Goal: Task Accomplishment & Management: Manage account settings

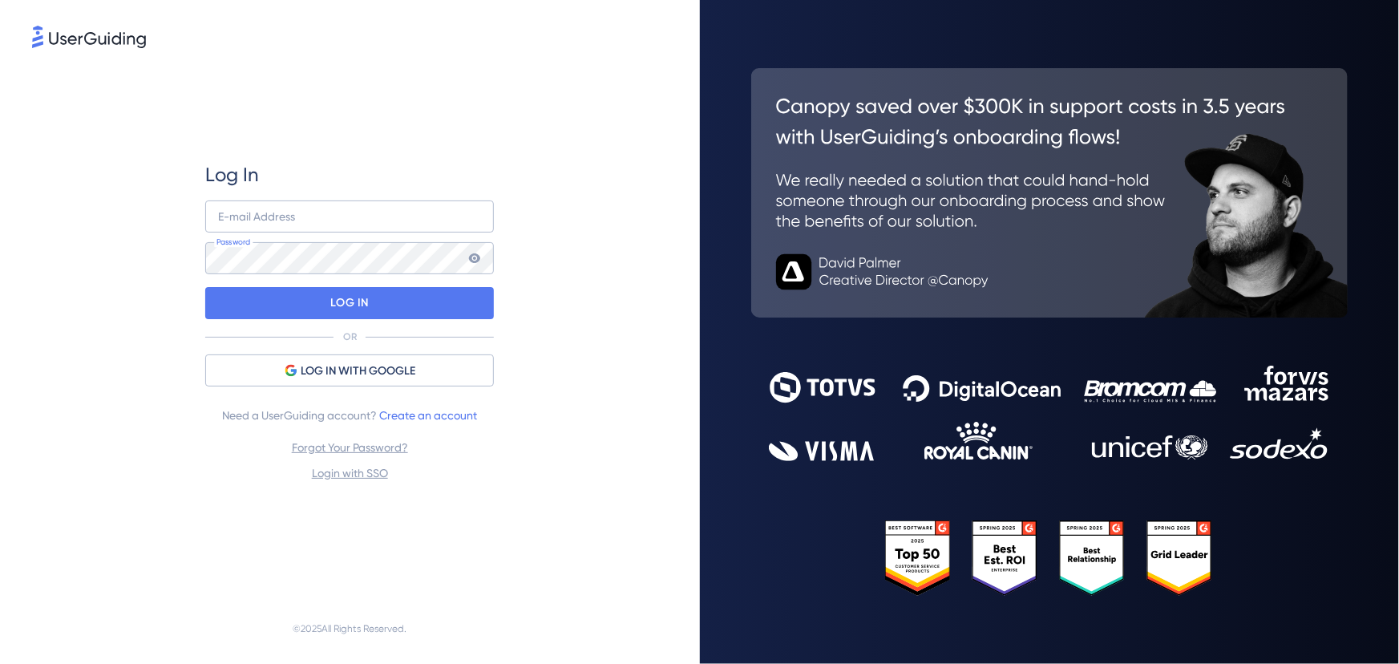
click at [556, 203] on div "Log In E-mail Address Password LOG IN OR LOG IN WITH GOOGLE Need a UserGuiding …" at bounding box center [350, 322] width 636 height 542
click at [344, 208] on input "email" at bounding box center [349, 216] width 289 height 32
type input "[PERSON_NAME][EMAIL_ADDRESS][PERSON_NAME][DOMAIN_NAME]"
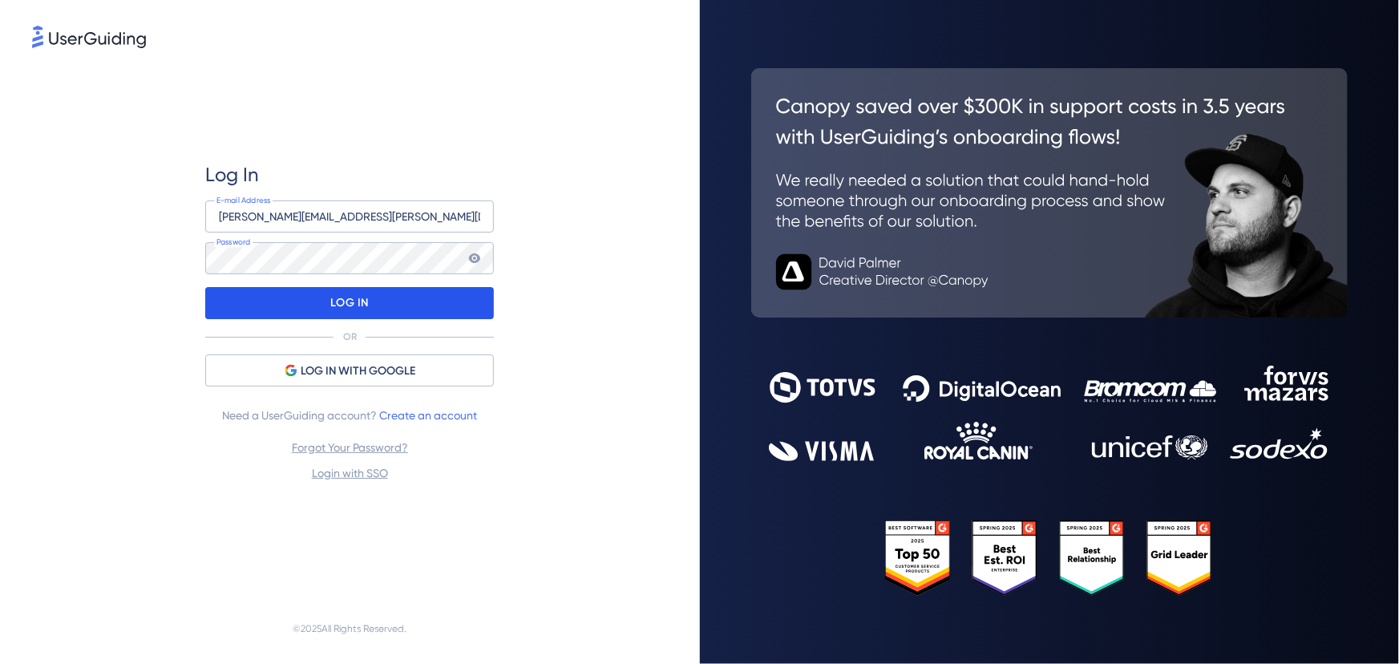
click at [471, 292] on div "LOG IN" at bounding box center [349, 303] width 289 height 32
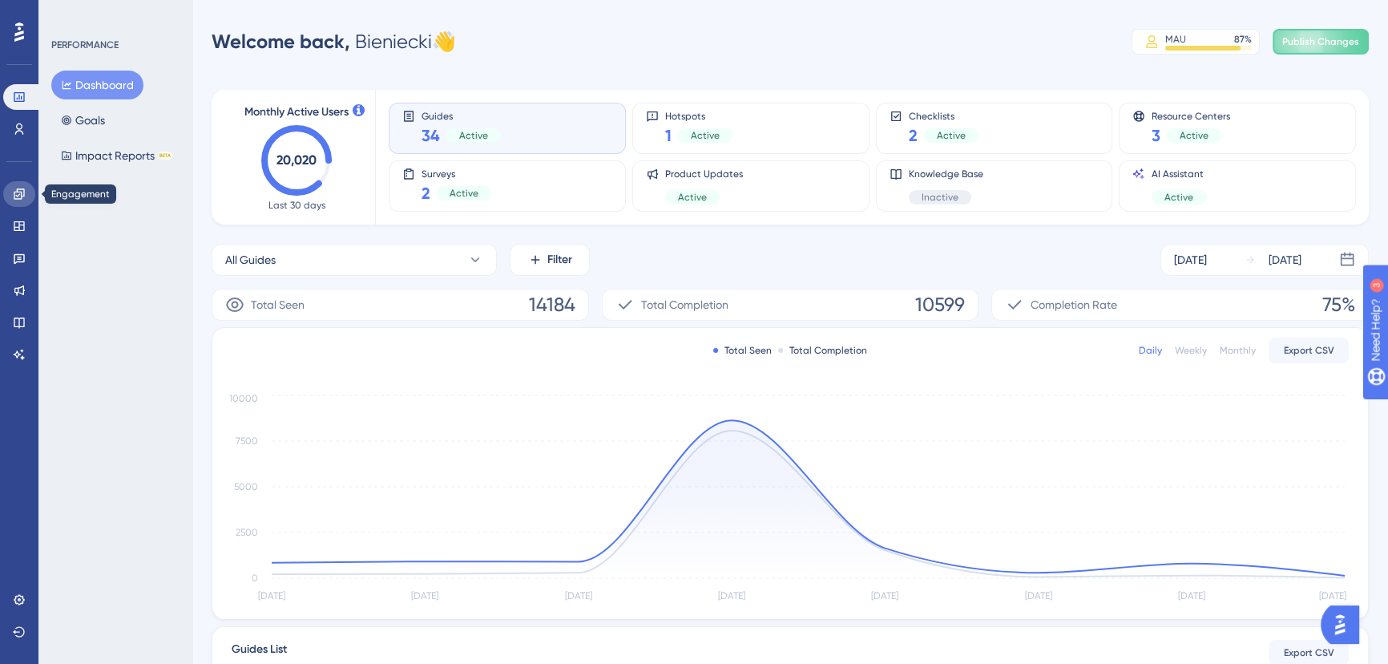
click at [20, 196] on icon at bounding box center [19, 194] width 13 height 13
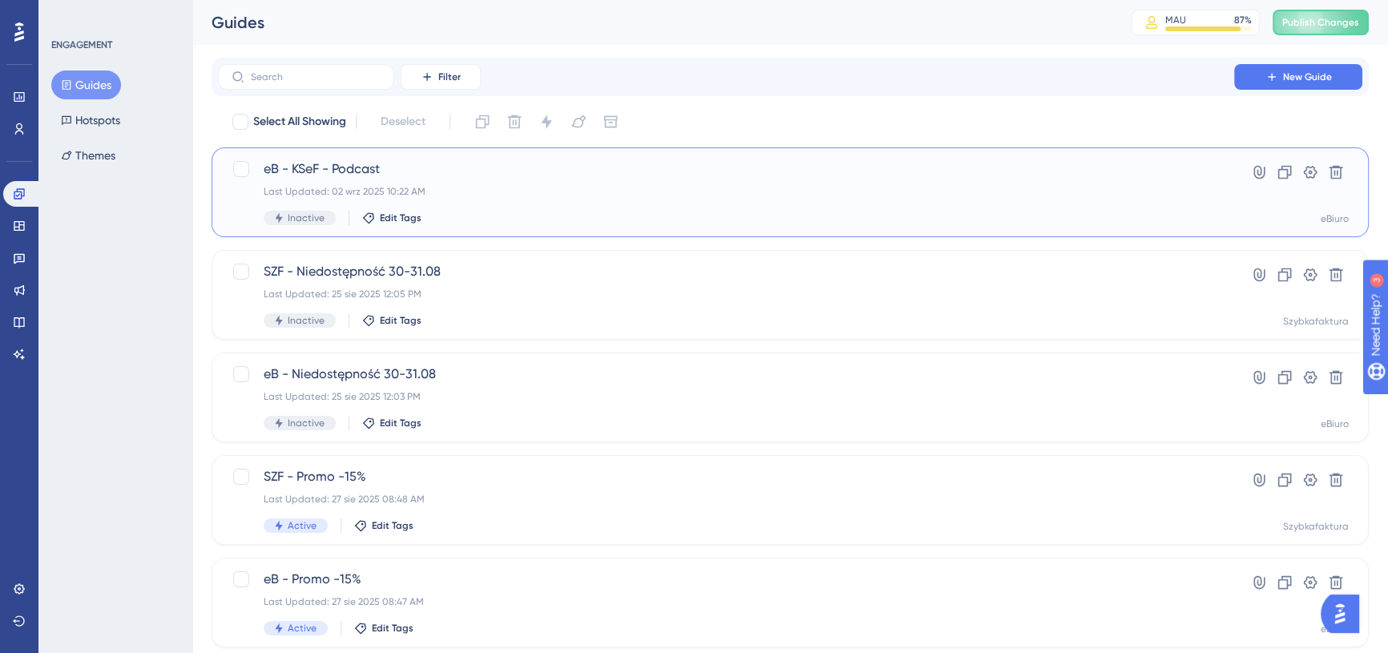
click at [624, 174] on span "eB - KSeF - Podcast" at bounding box center [726, 169] width 925 height 19
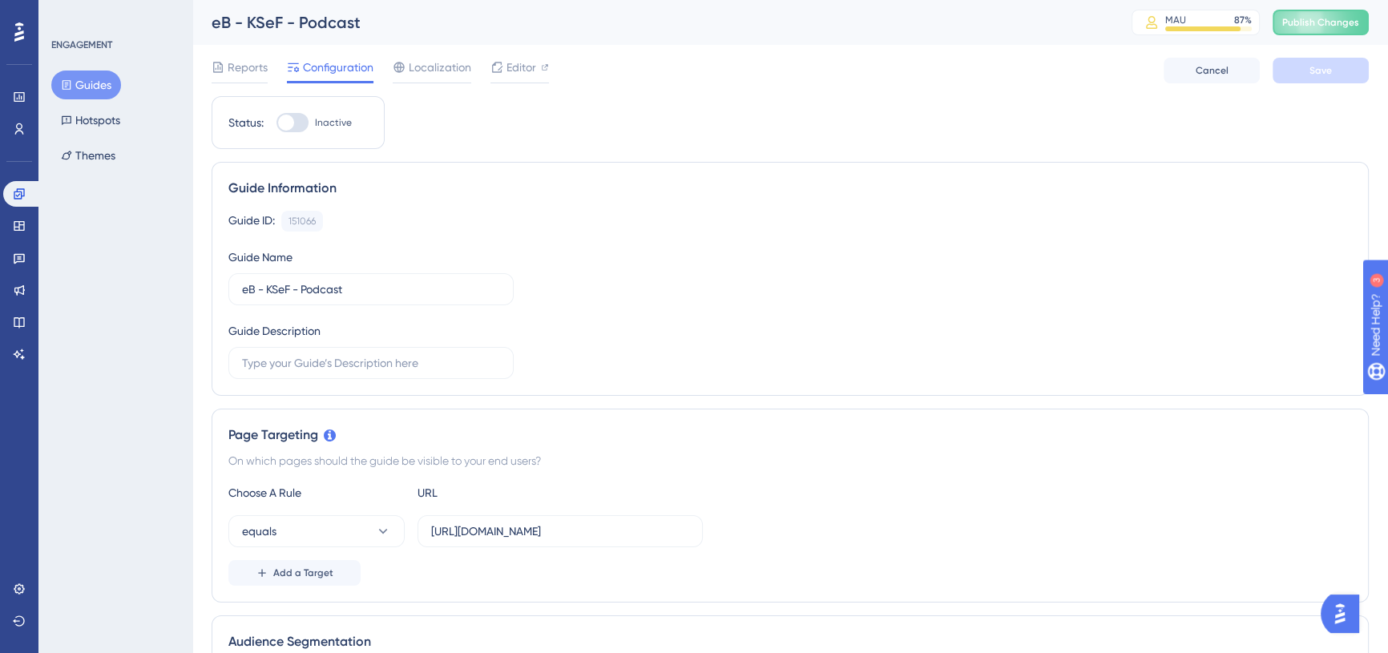
click at [297, 123] on div at bounding box center [293, 122] width 32 height 19
click at [277, 123] on input "Inactive" at bounding box center [276, 123] width 1 height 1
checkbox input "true"
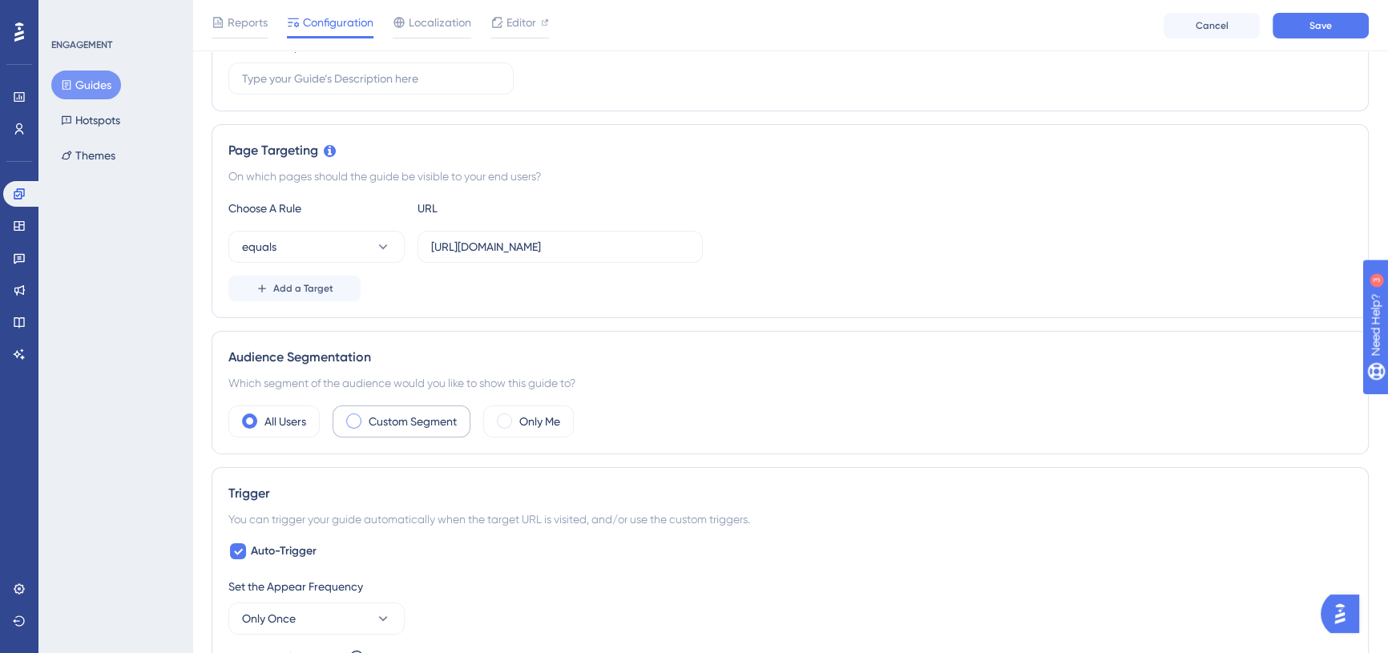
click at [401, 419] on label "Custom Segment" at bounding box center [413, 421] width 88 height 19
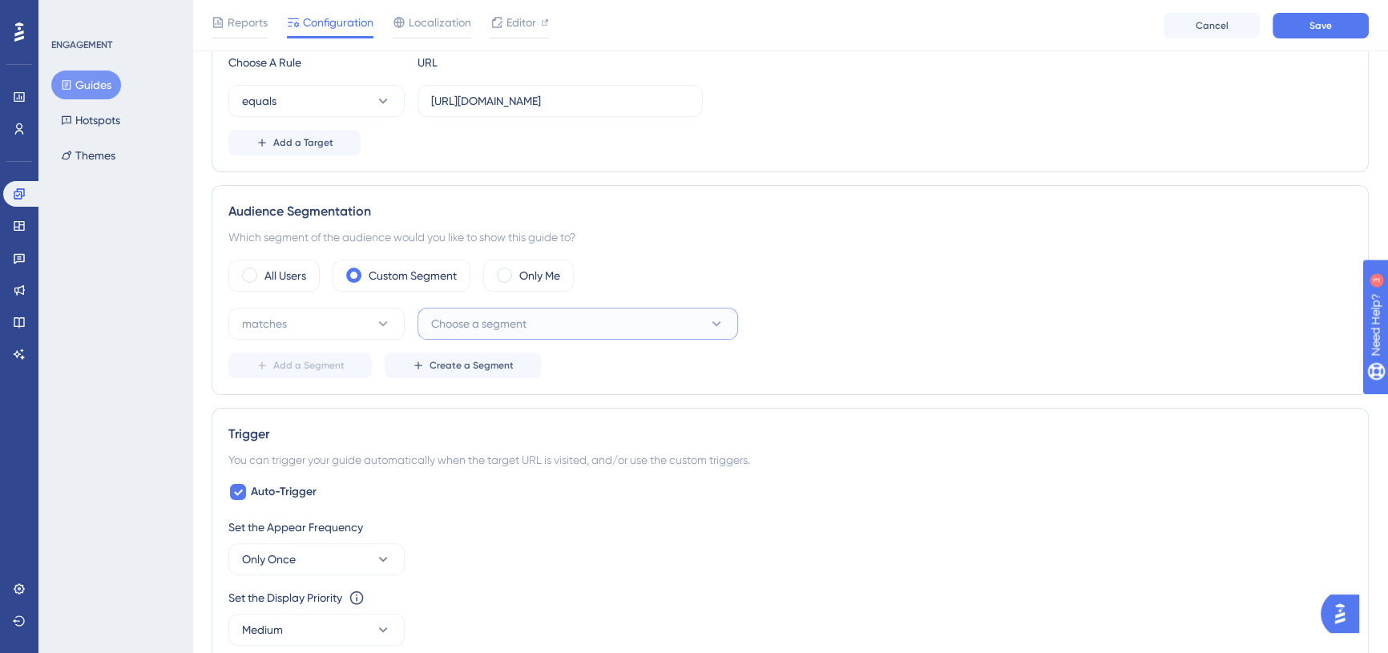
click at [499, 331] on span "Choose a segment" at bounding box center [478, 323] width 95 height 19
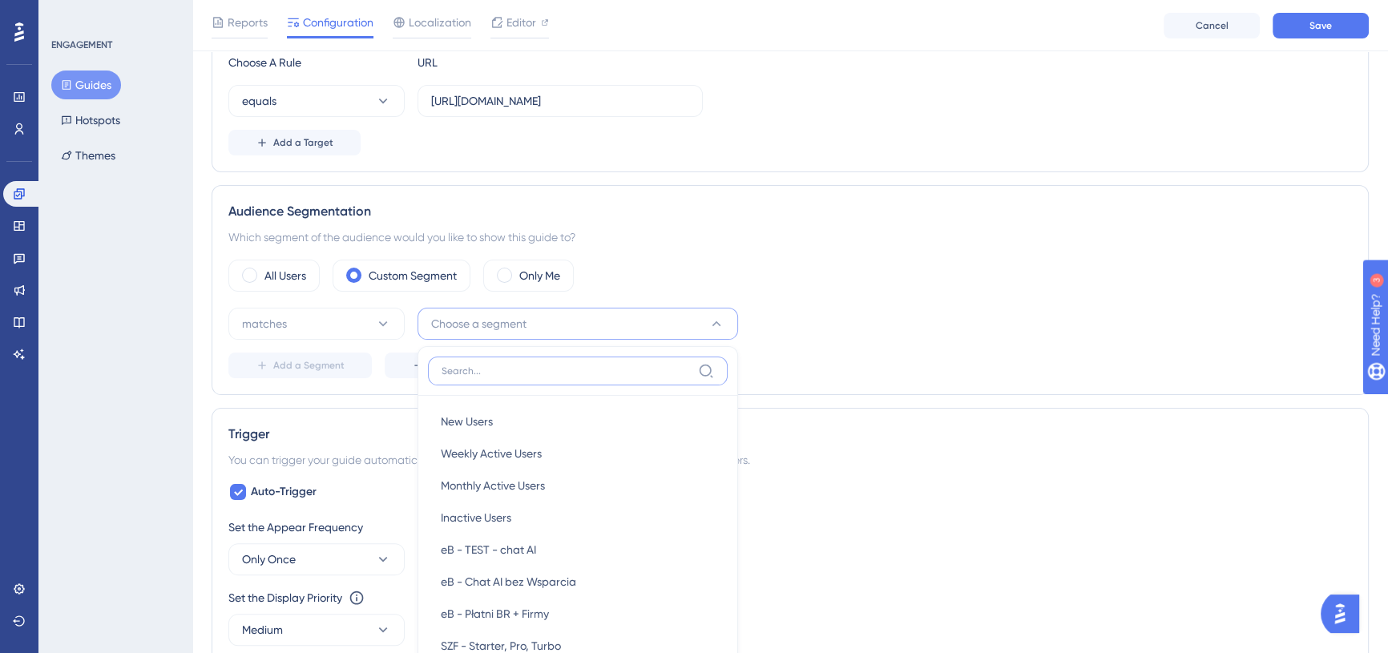
scroll to position [614, 0]
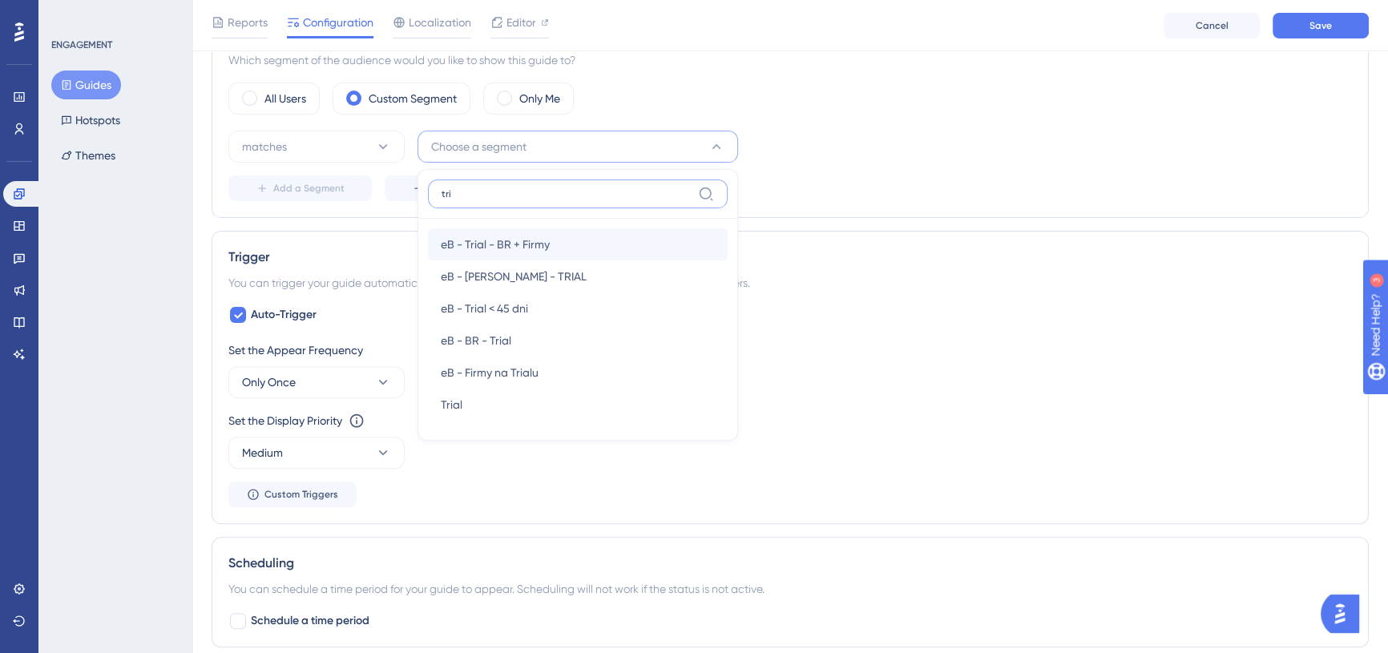
type input "tri"
click at [627, 240] on div "eB - Trial - BR + Firmy eB - Trial - BR + Firmy" at bounding box center [578, 244] width 274 height 32
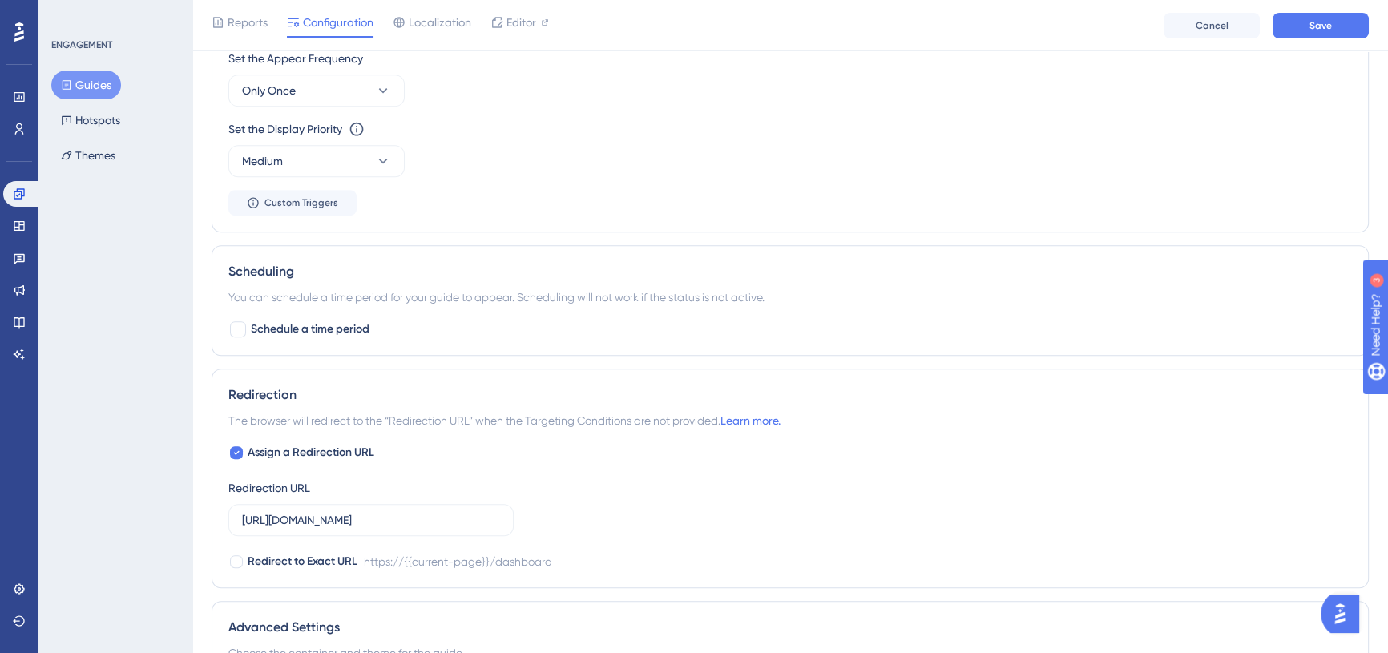
scroll to position [978, 0]
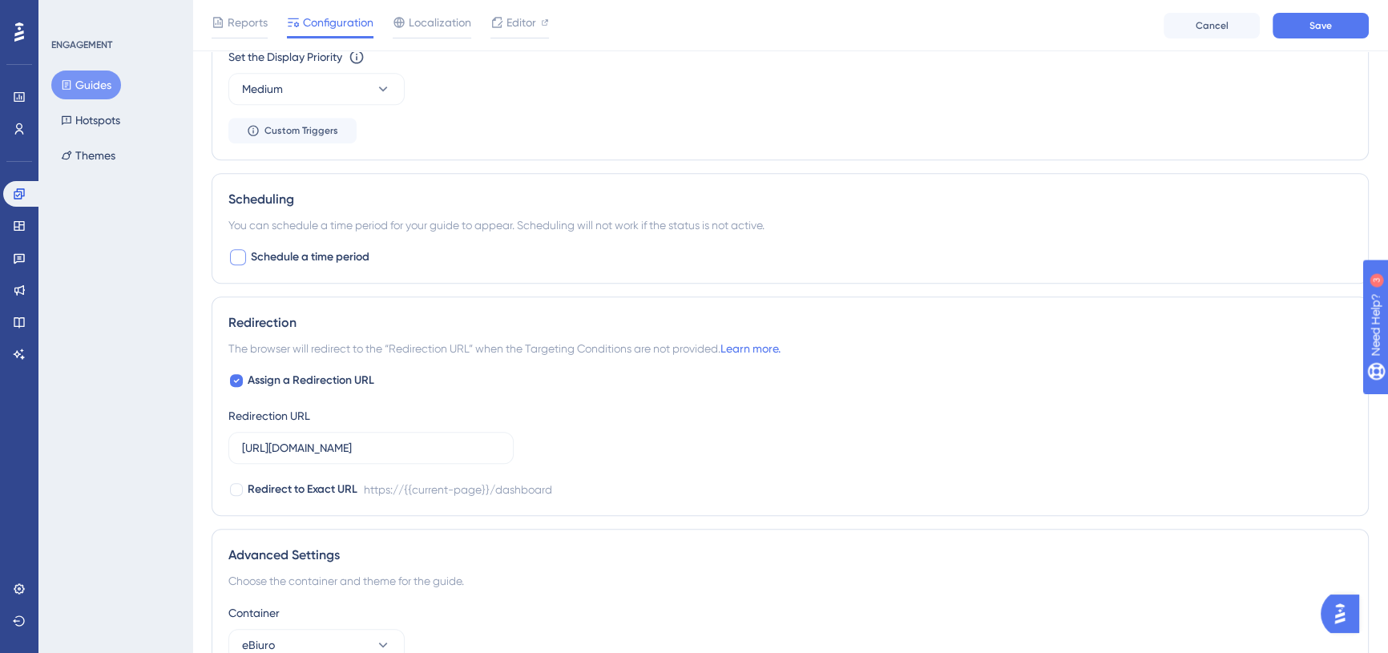
click at [345, 248] on span "Schedule a time period" at bounding box center [310, 257] width 119 height 19
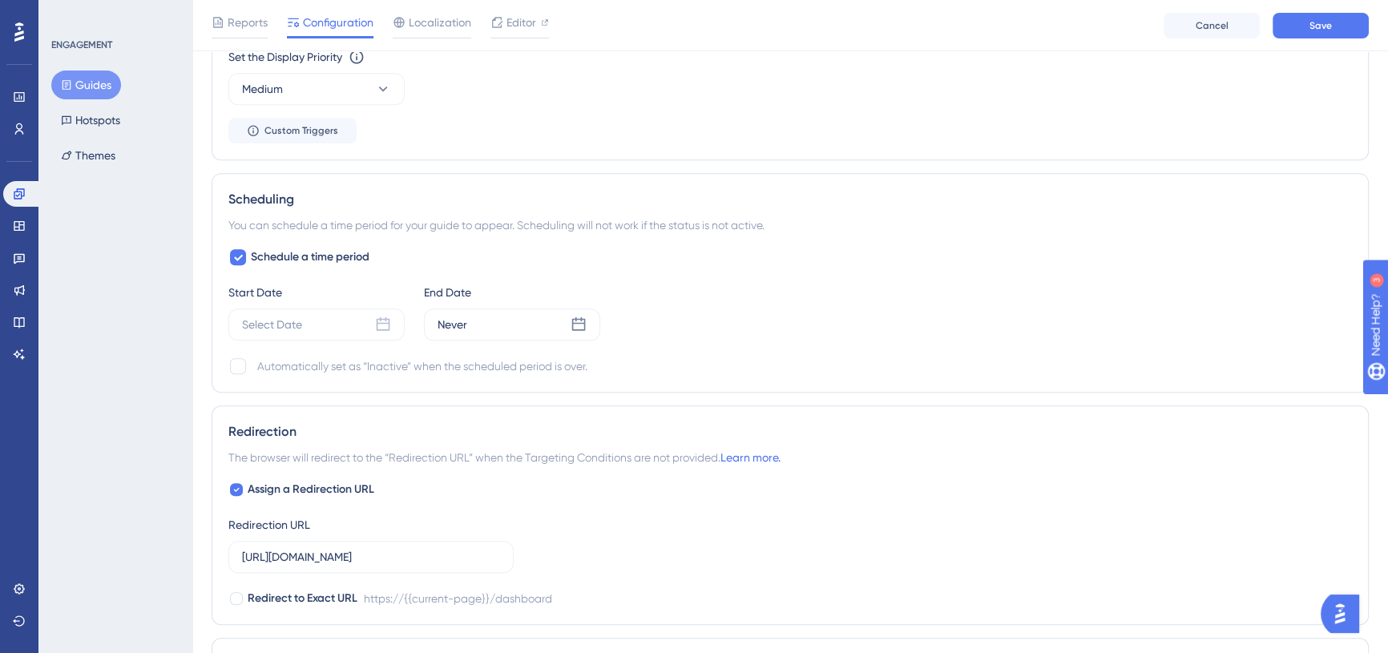
click at [870, 127] on div "Set the Appear Frequency Only Once Set the Display Priority This option will se…" at bounding box center [790, 60] width 1124 height 167
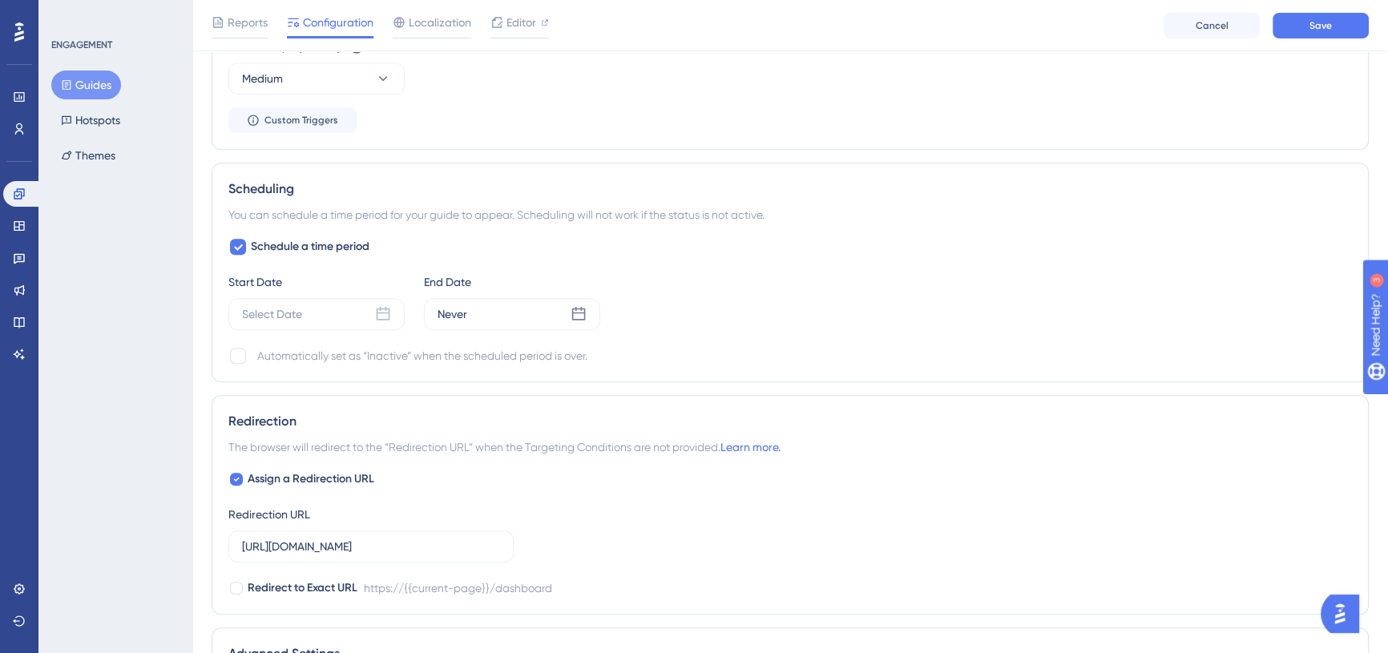
scroll to position [737, 0]
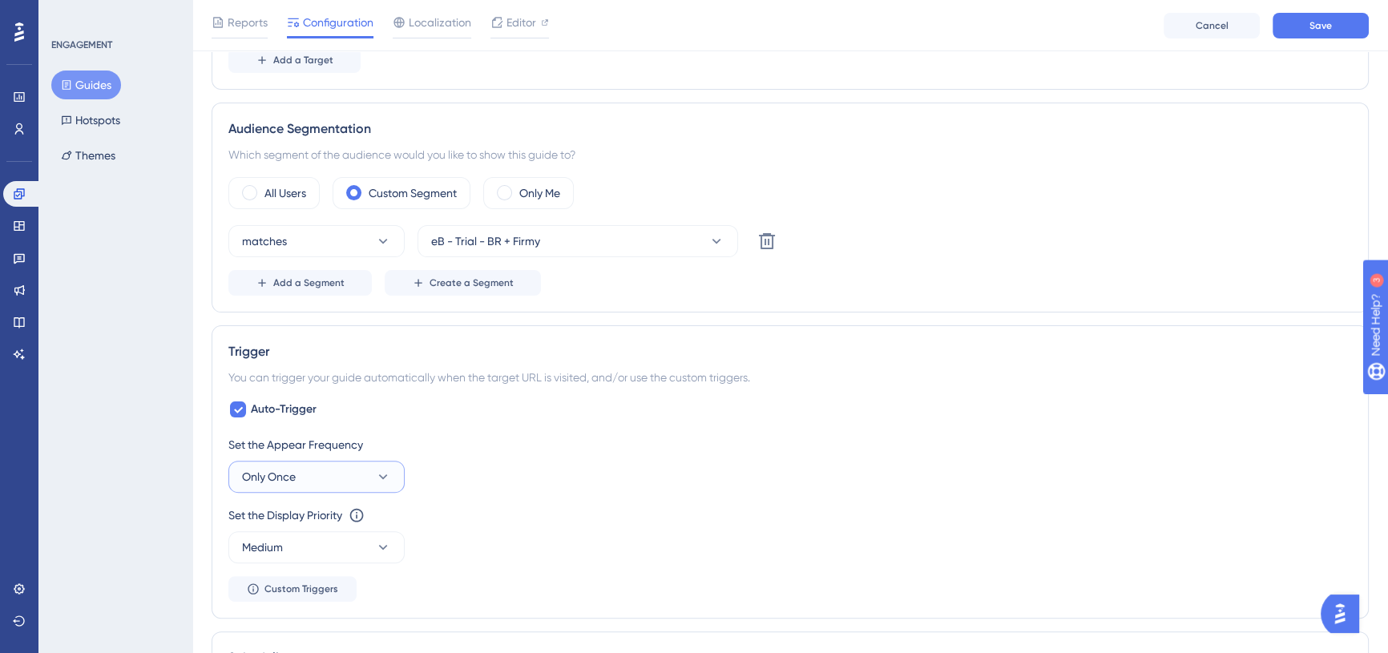
click at [360, 489] on button "Only Once" at bounding box center [316, 477] width 176 height 32
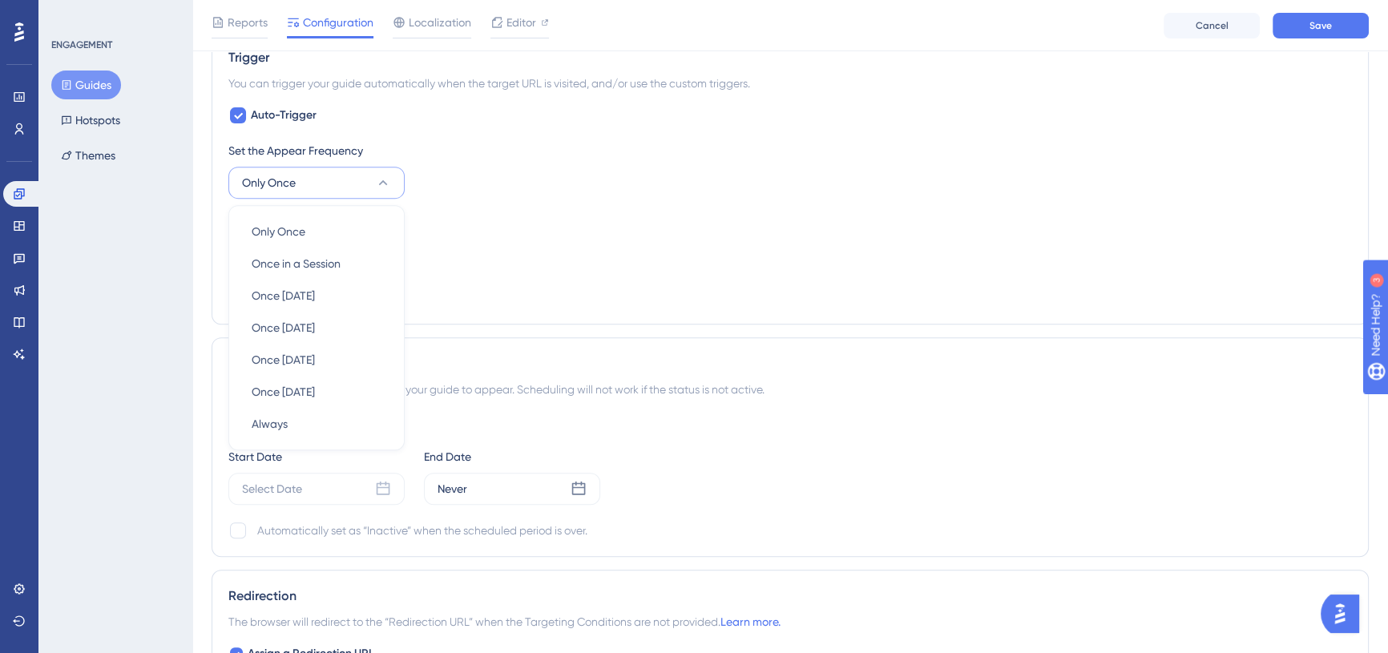
click at [531, 354] on div "Scheduling" at bounding box center [790, 363] width 1124 height 19
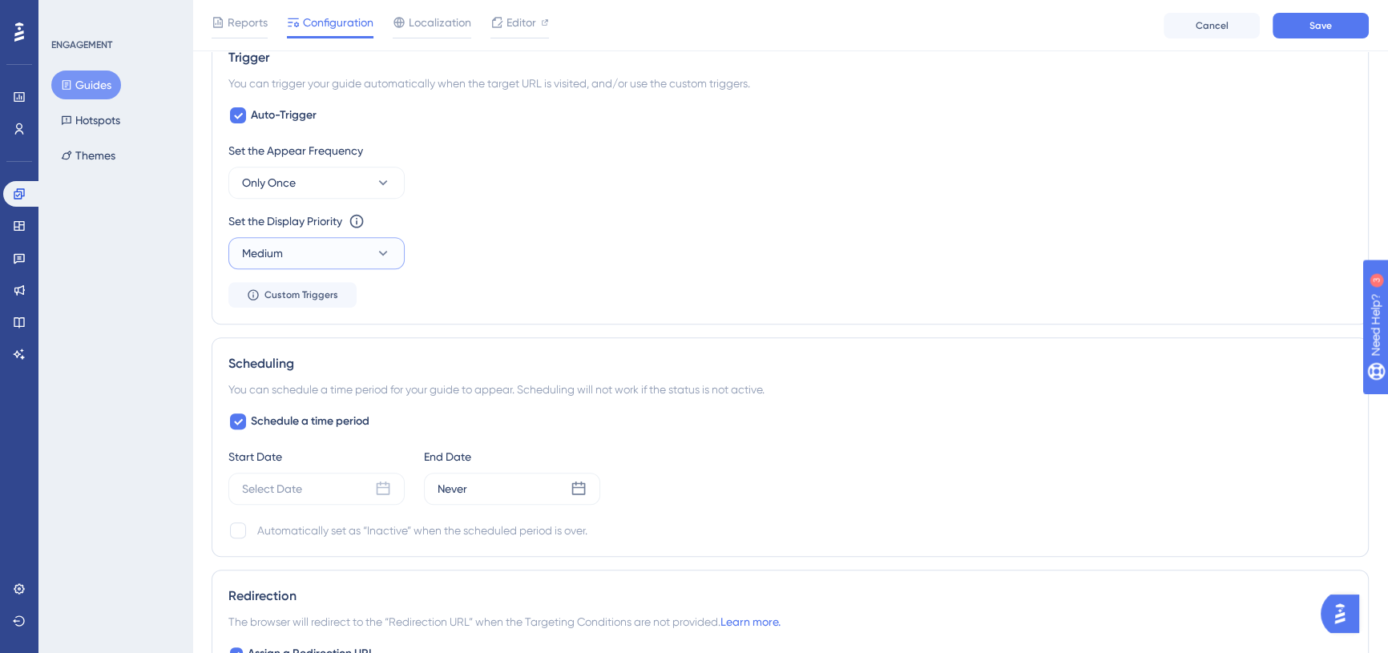
click at [370, 248] on button "Medium" at bounding box center [316, 253] width 176 height 32
click at [293, 305] on div "Low Low" at bounding box center [317, 302] width 130 height 32
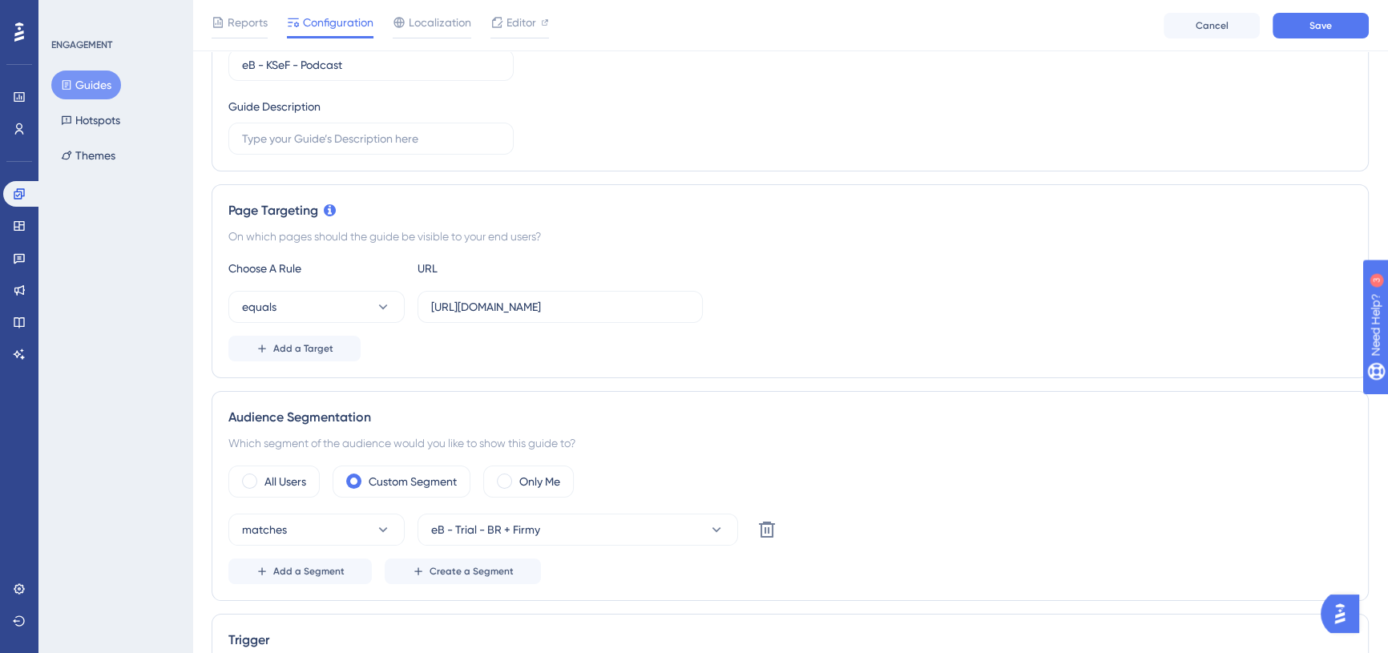
scroll to position [0, 0]
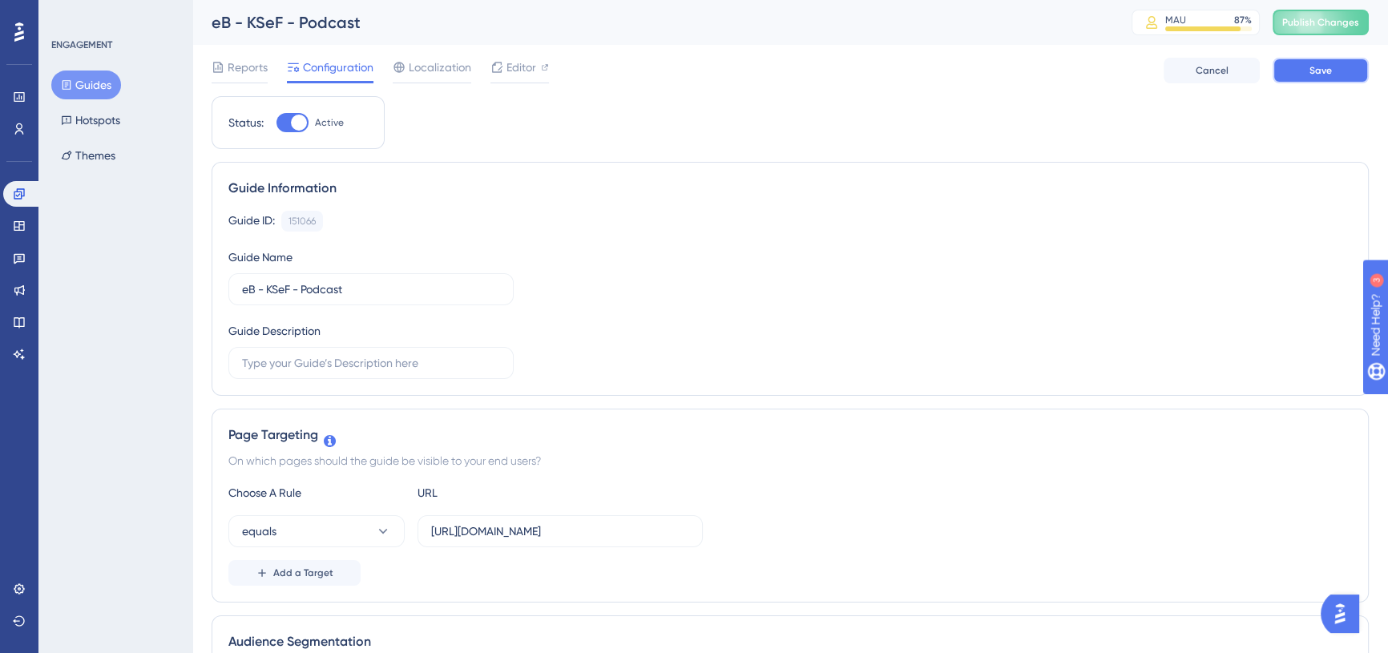
click at [1318, 71] on span "Save" at bounding box center [1321, 70] width 22 height 13
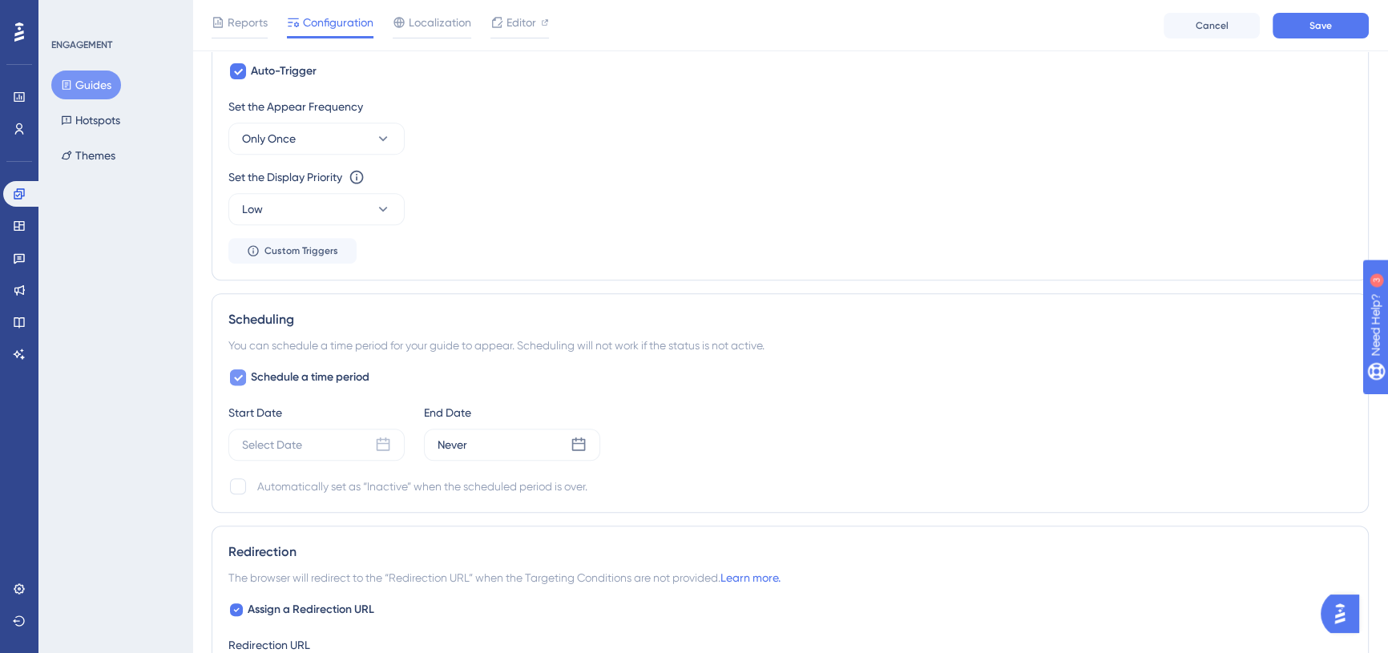
scroll to position [874, 0]
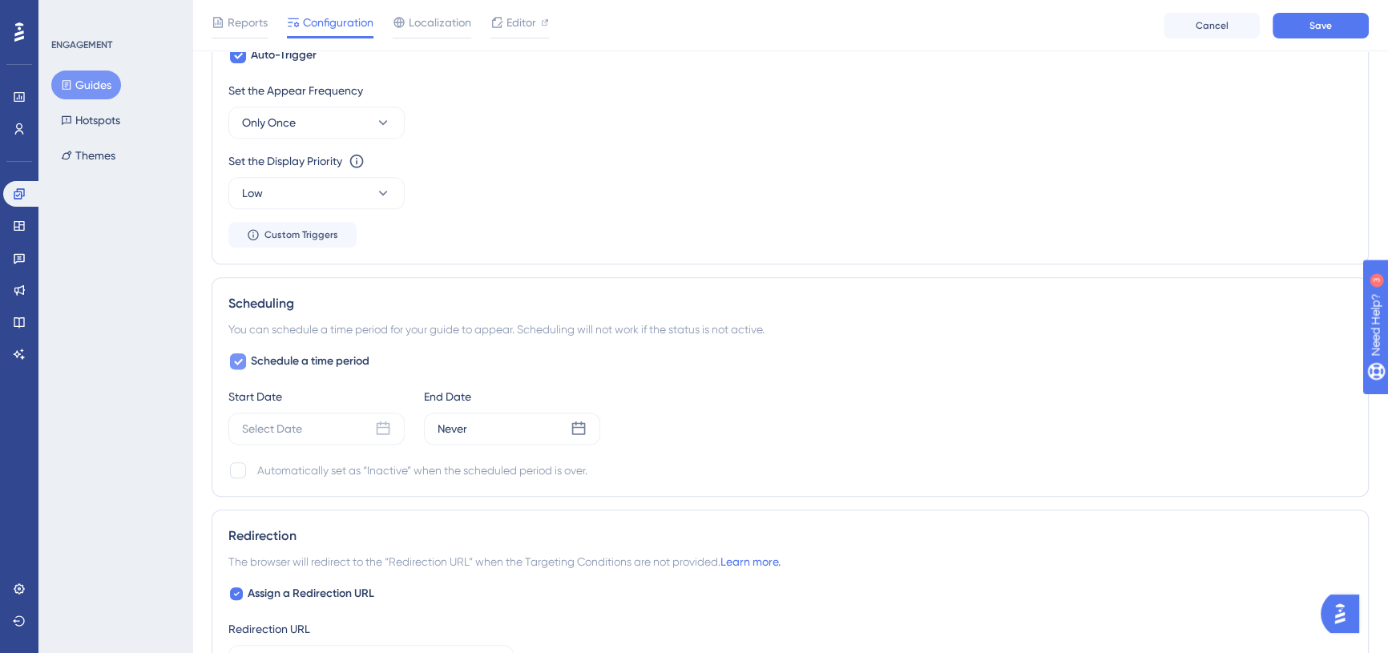
drag, startPoint x: 220, startPoint y: 360, endPoint x: 238, endPoint y: 362, distance: 18.5
click at [220, 360] on div "Scheduling You can schedule a time period for your guide to appear. Scheduling …" at bounding box center [790, 387] width 1157 height 220
click at [240, 362] on icon at bounding box center [238, 361] width 10 height 13
checkbox input "false"
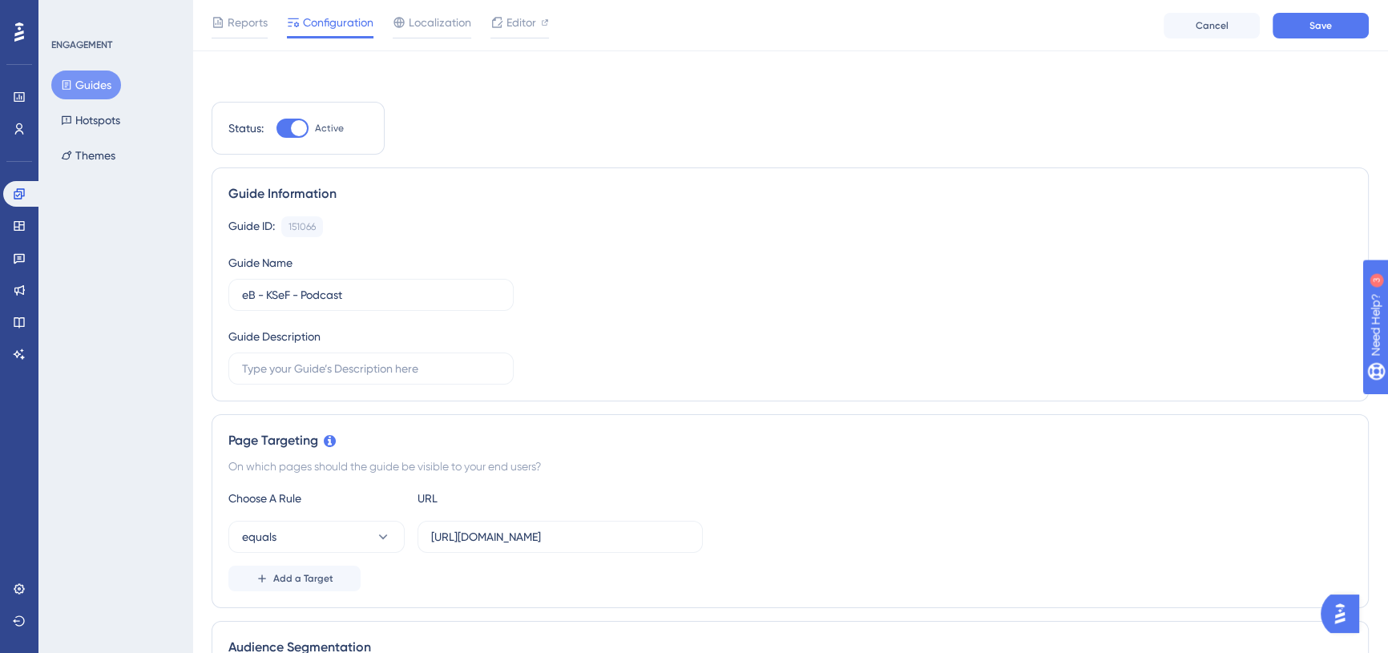
scroll to position [0, 0]
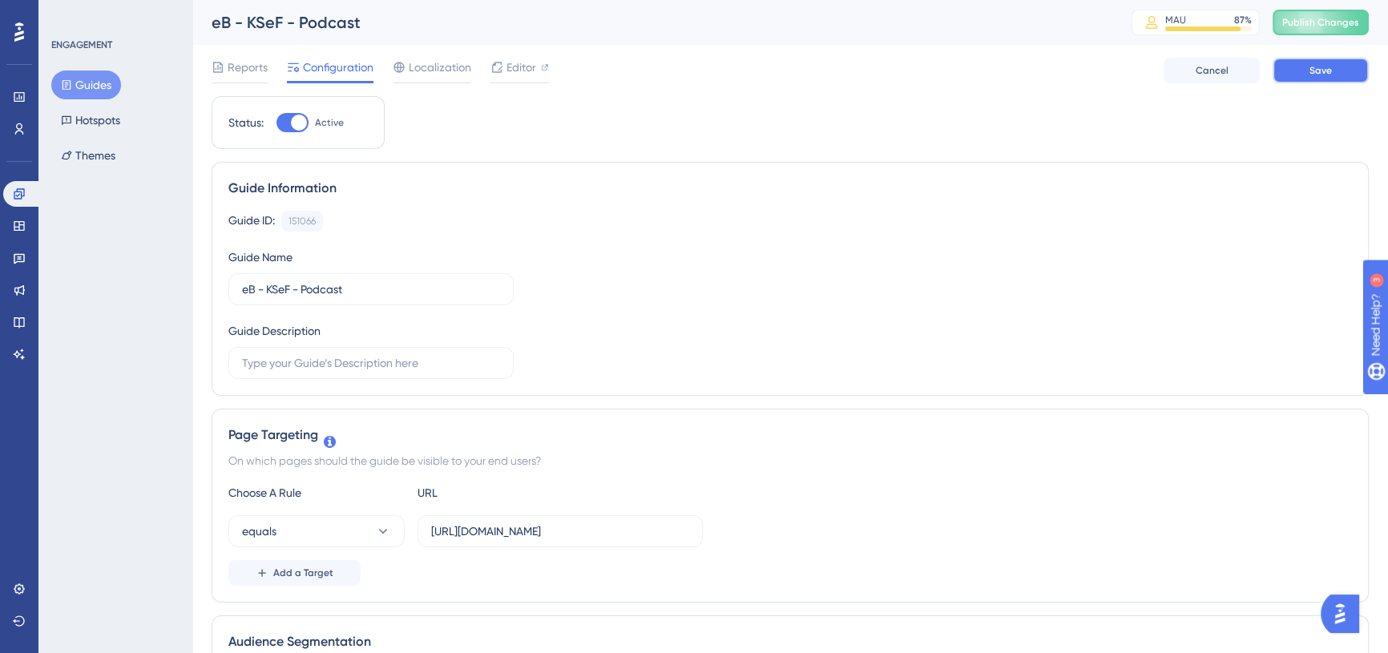
click at [1300, 65] on button "Save" at bounding box center [1321, 71] width 96 height 26
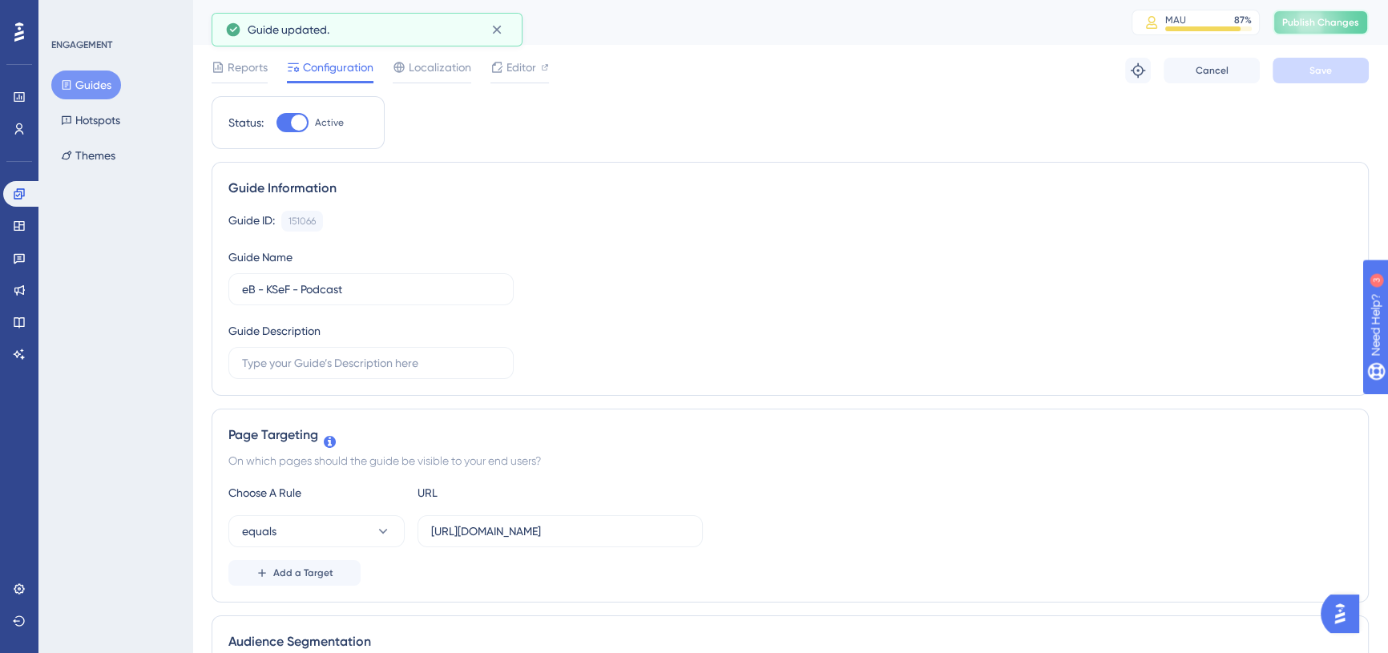
click at [1331, 22] on span "Publish Changes" at bounding box center [1321, 22] width 77 height 13
